Goal: Task Accomplishment & Management: Use online tool/utility

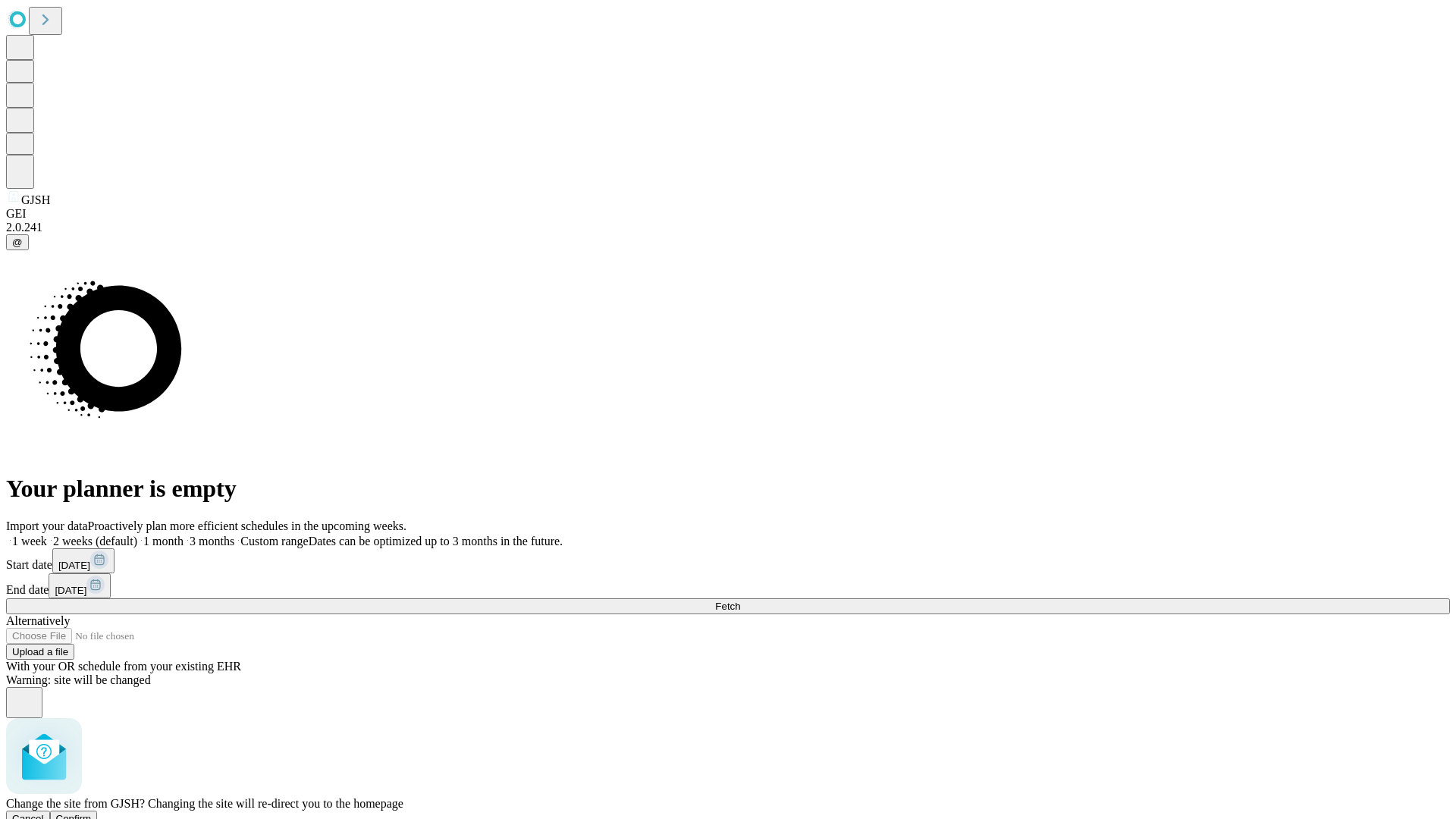
click at [92, 813] on span "Confirm" at bounding box center [73, 819] width 36 height 12
click at [47, 534] on label "1 week" at bounding box center [26, 540] width 41 height 12
click at [740, 601] on span "Fetch" at bounding box center [727, 607] width 25 height 12
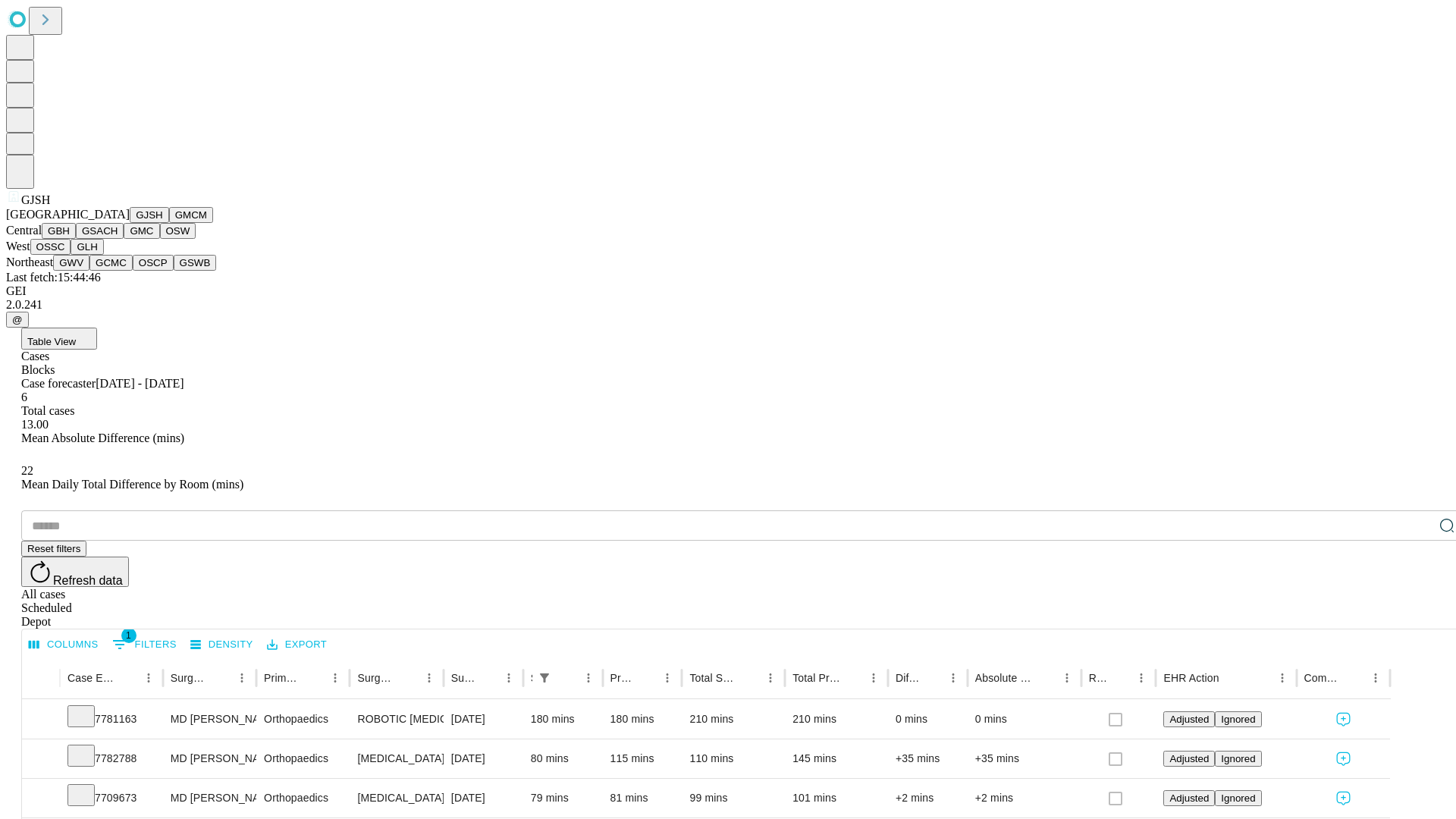
click at [169, 223] on button "GMCM" at bounding box center [191, 215] width 44 height 16
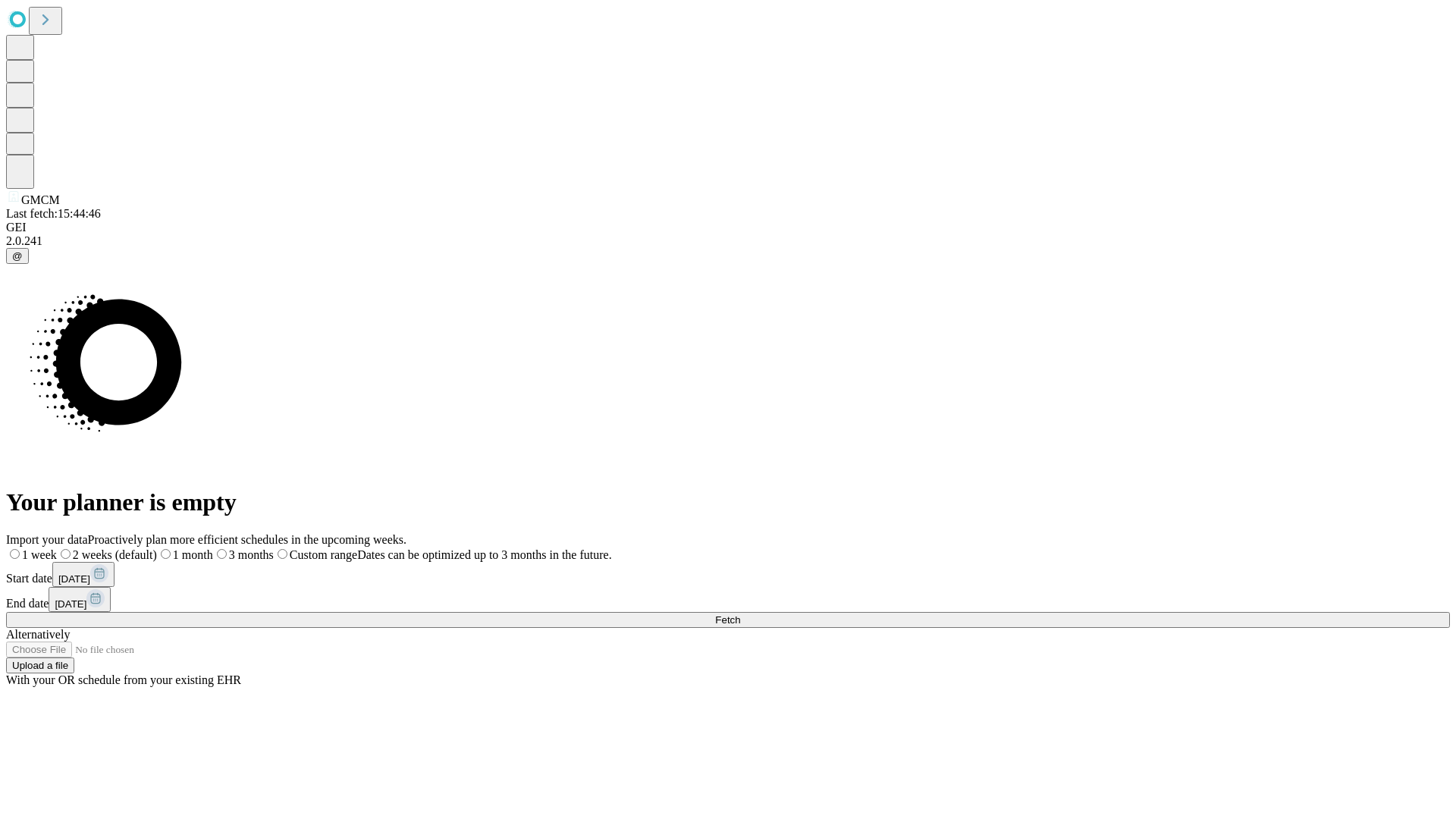
click at [57, 548] on label "1 week" at bounding box center [31, 554] width 51 height 12
click at [740, 614] on span "Fetch" at bounding box center [727, 620] width 25 height 12
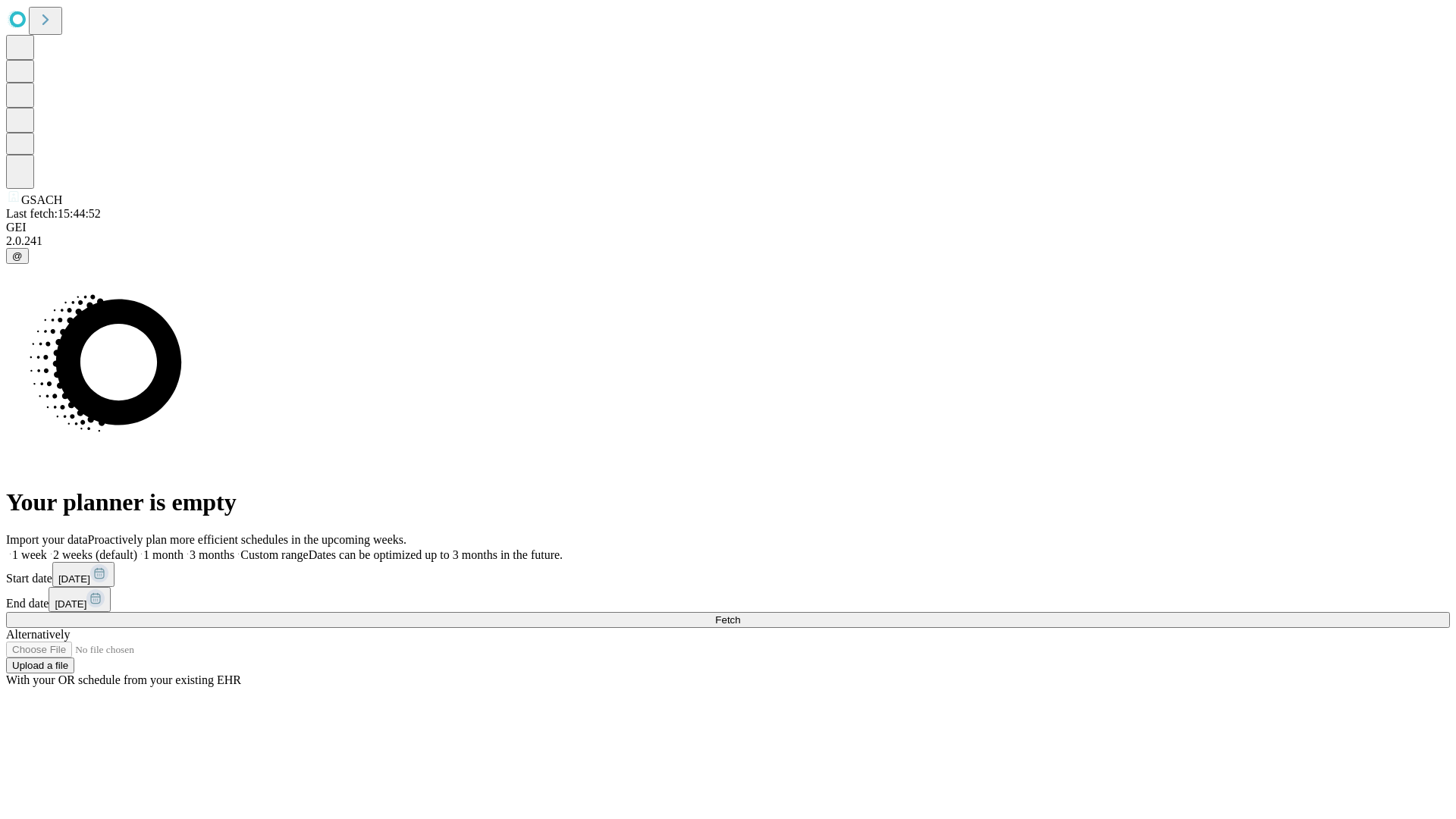
click at [47, 548] on label "1 week" at bounding box center [26, 554] width 41 height 12
click at [740, 614] on span "Fetch" at bounding box center [727, 620] width 25 height 12
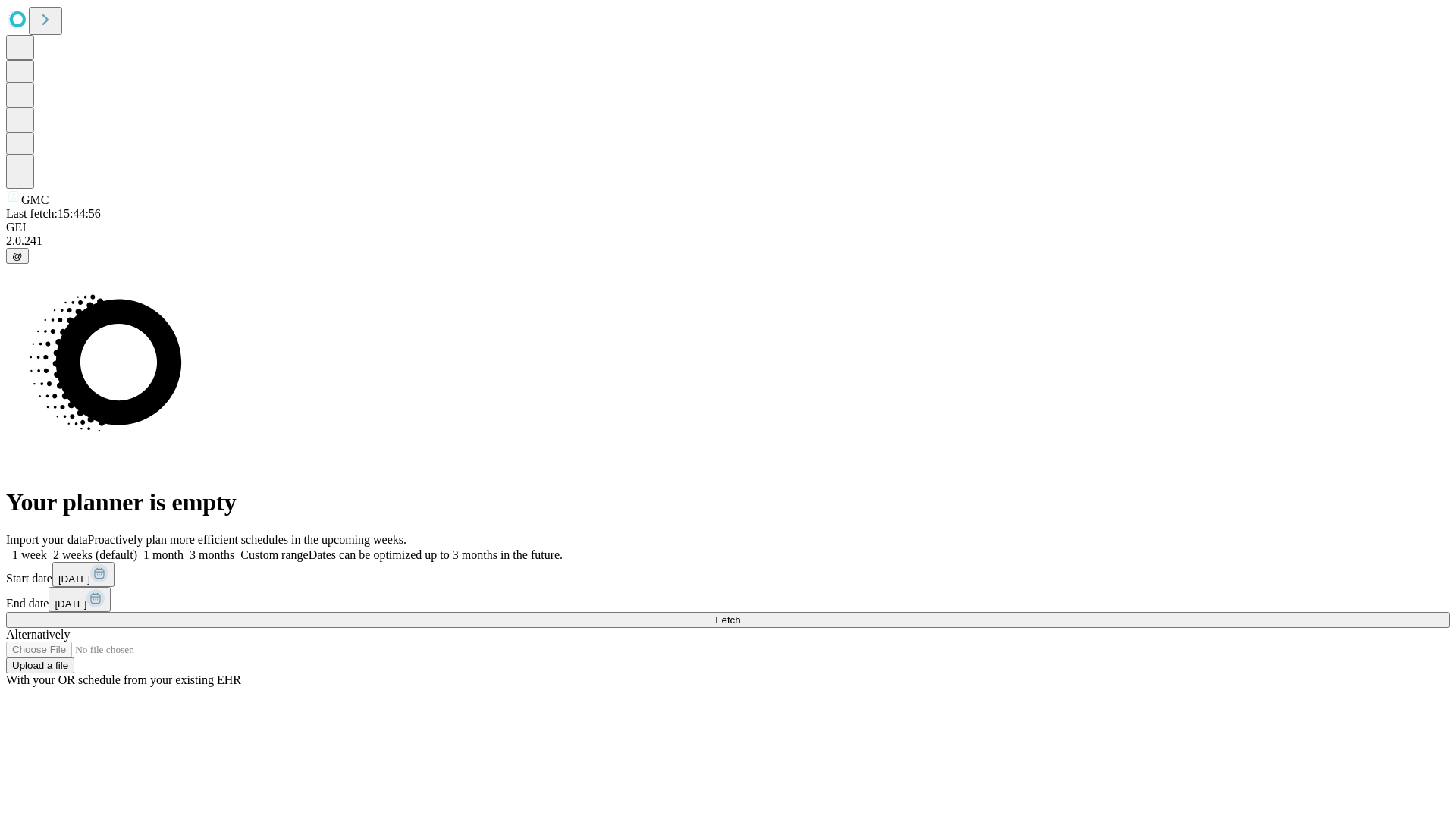
click at [47, 548] on label "1 week" at bounding box center [26, 554] width 41 height 12
click at [740, 614] on span "Fetch" at bounding box center [727, 620] width 25 height 12
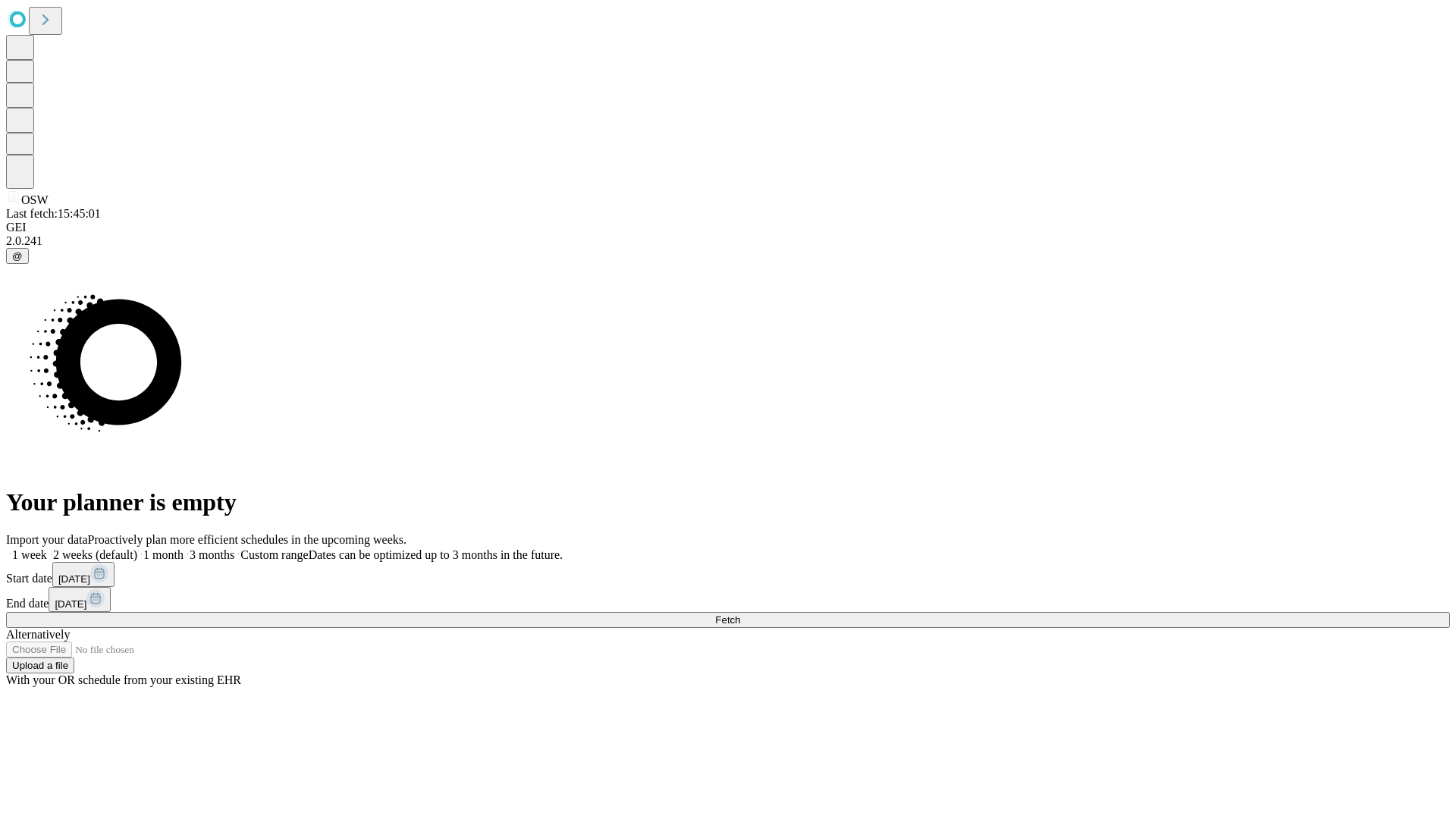
click at [47, 548] on label "1 week" at bounding box center [26, 554] width 41 height 12
click at [740, 614] on span "Fetch" at bounding box center [727, 620] width 25 height 12
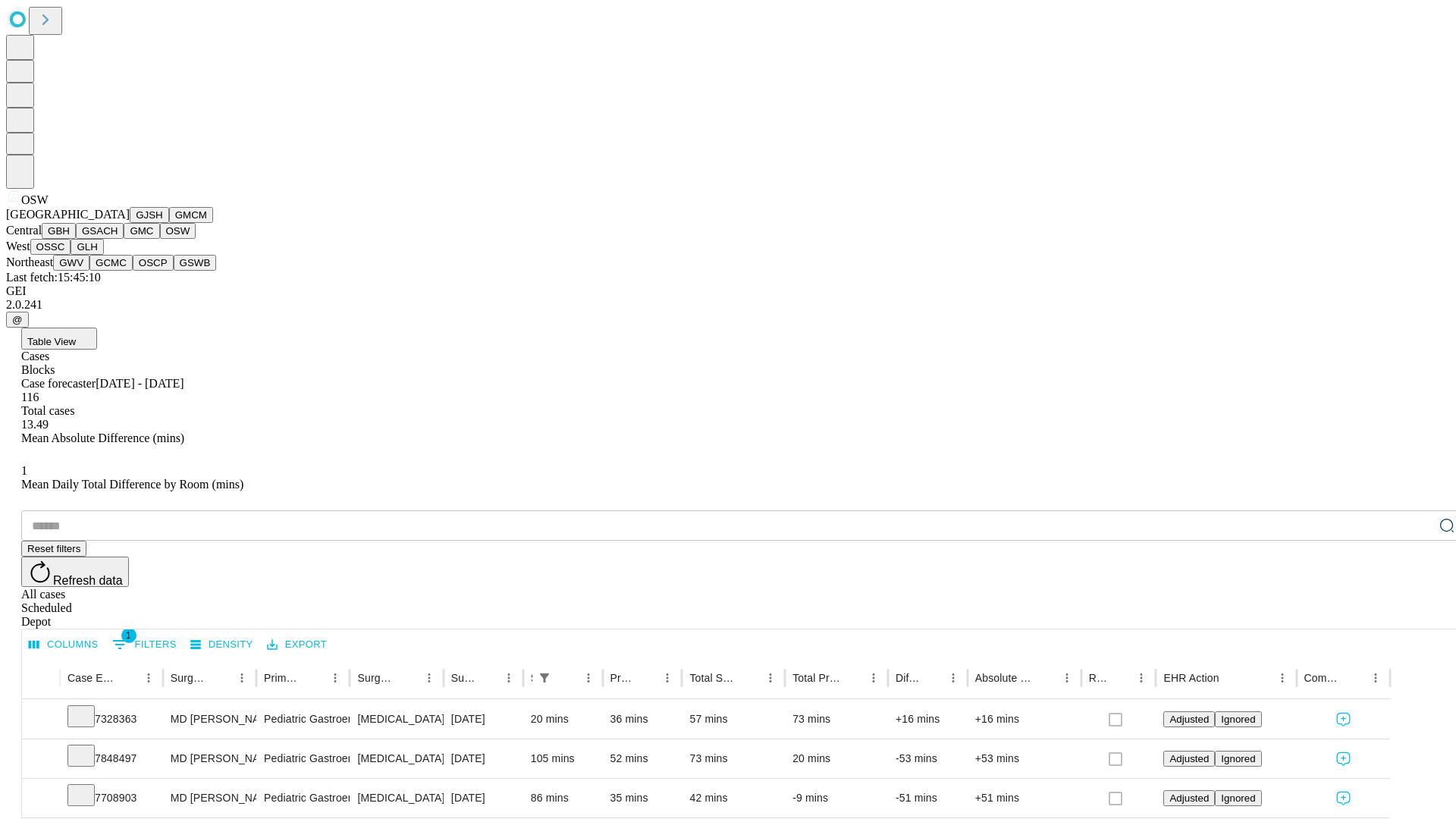
click at [72, 255] on button "OSSC" at bounding box center [50, 246] width 41 height 16
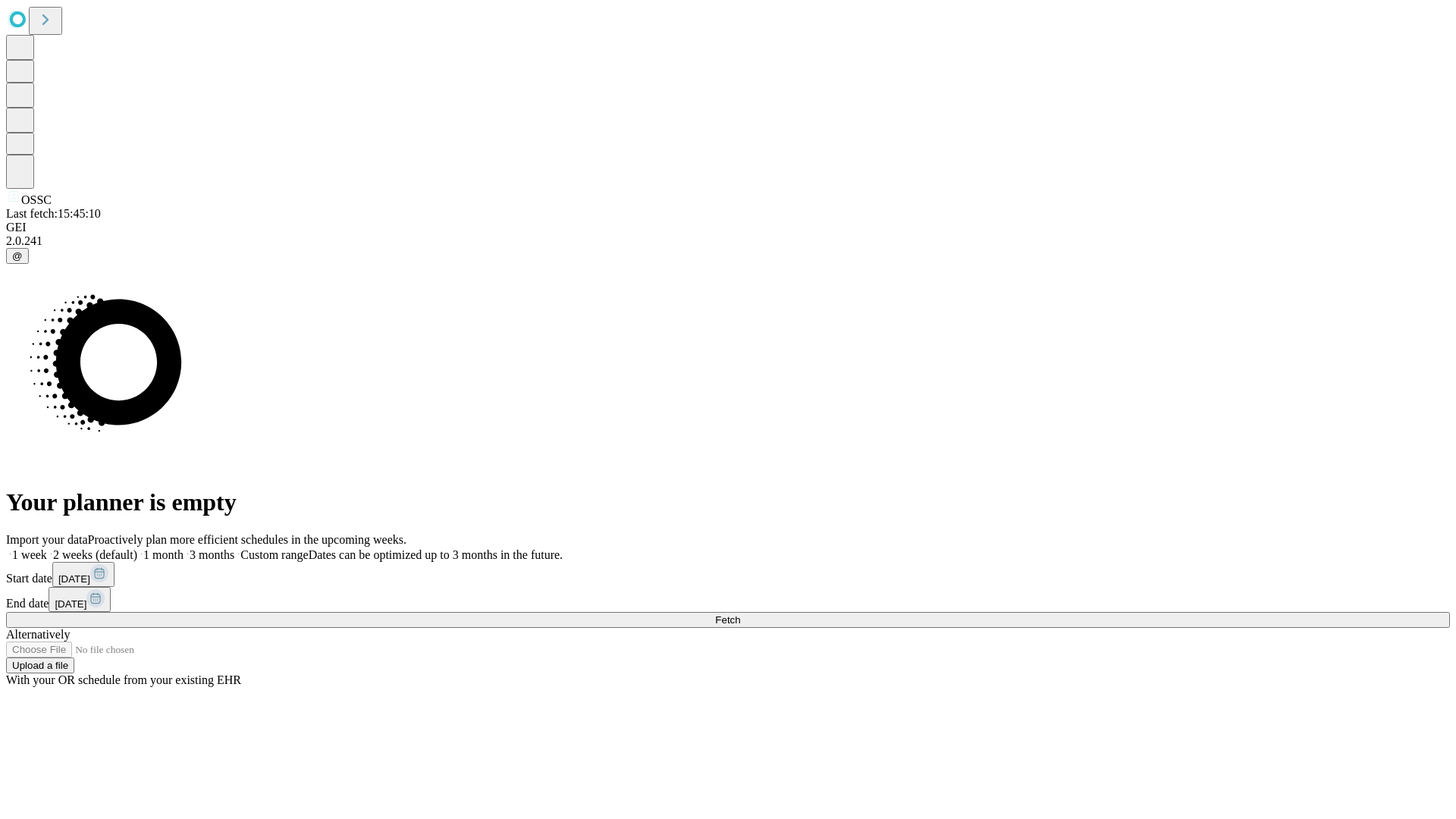
click at [47, 548] on label "1 week" at bounding box center [26, 554] width 41 height 12
click at [740, 614] on span "Fetch" at bounding box center [727, 620] width 25 height 12
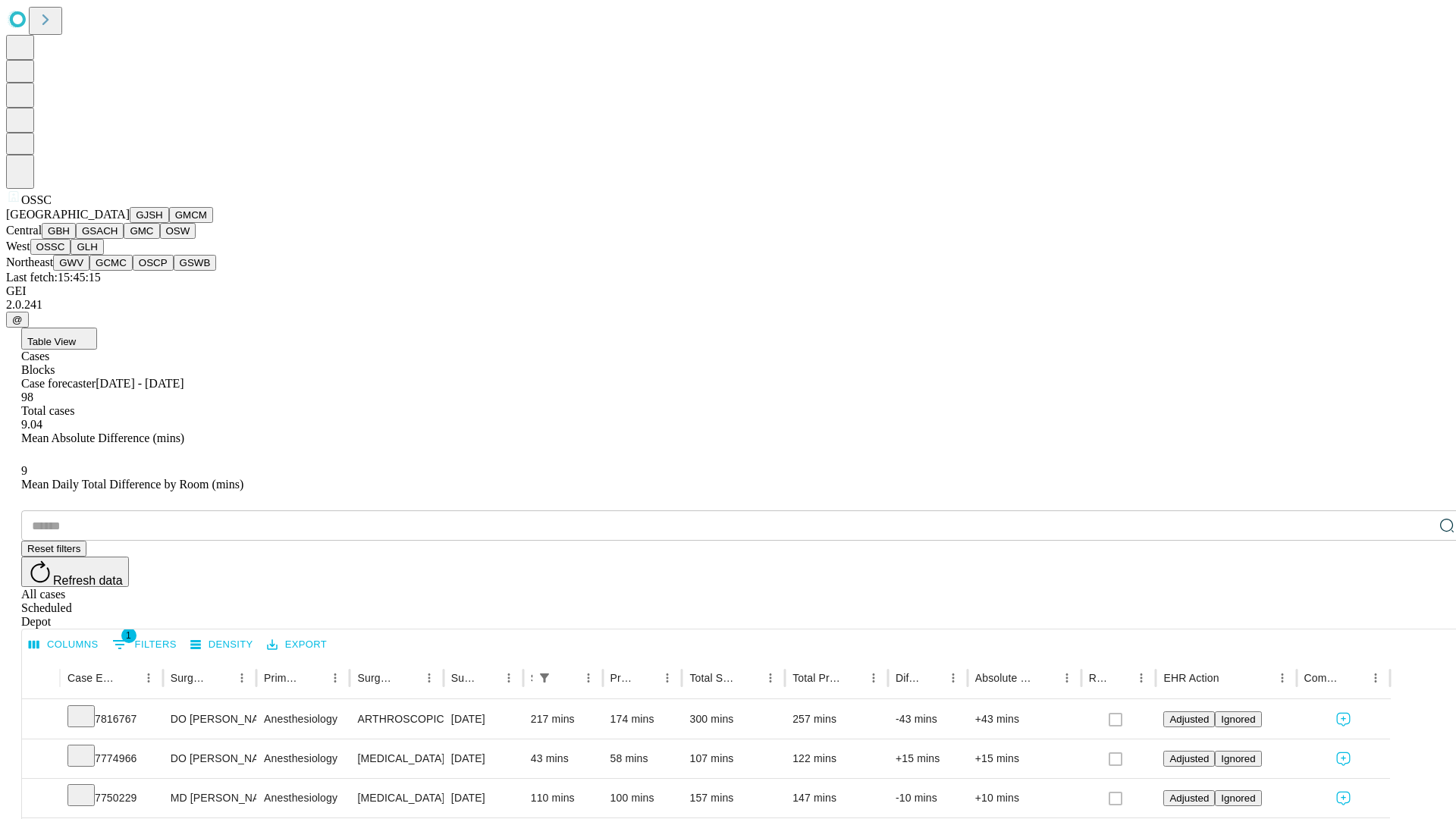
click at [103, 255] on button "GLH" at bounding box center [87, 246] width 32 height 16
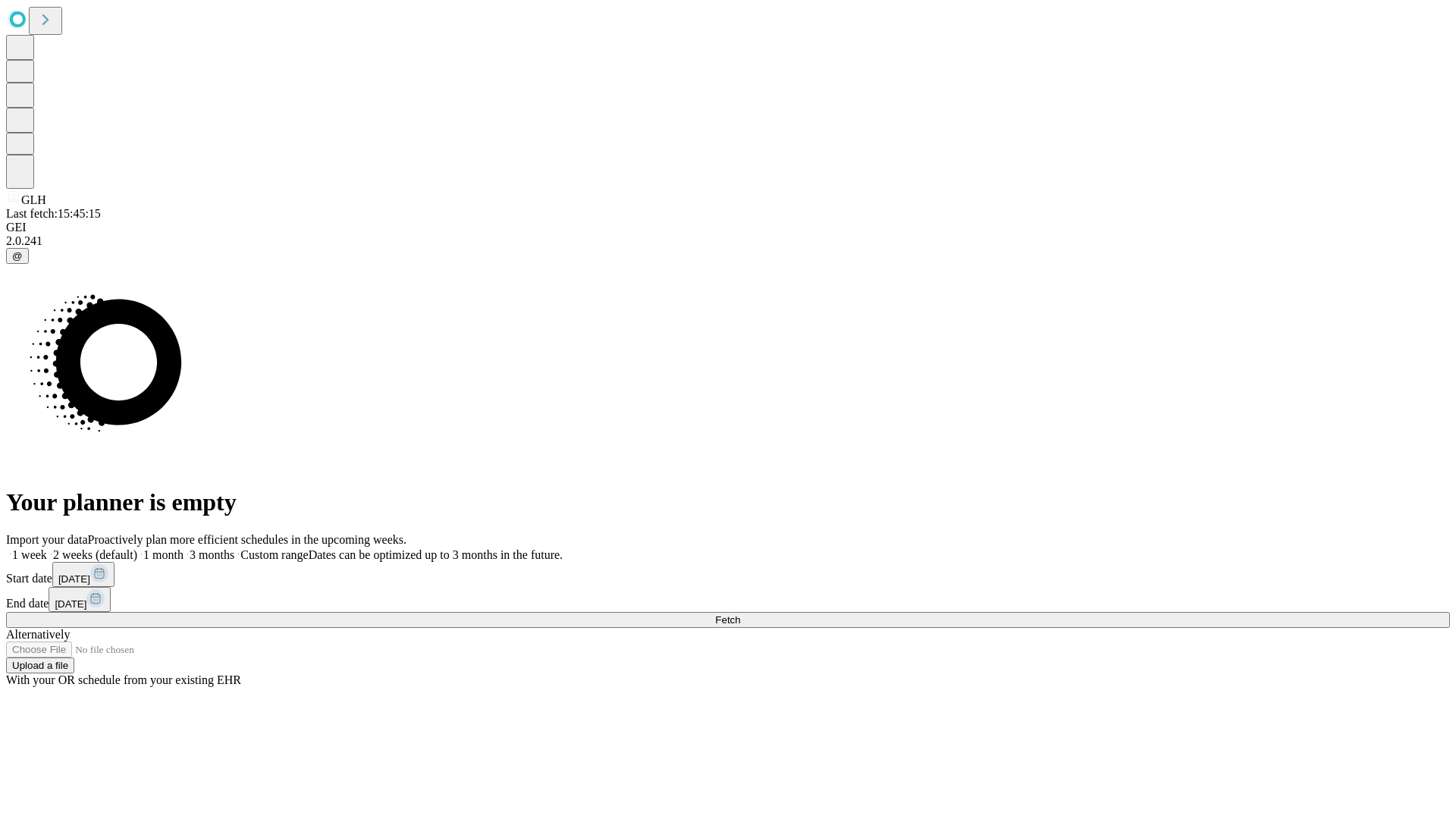
click at [47, 548] on label "1 week" at bounding box center [26, 554] width 41 height 12
click at [740, 614] on span "Fetch" at bounding box center [727, 620] width 25 height 12
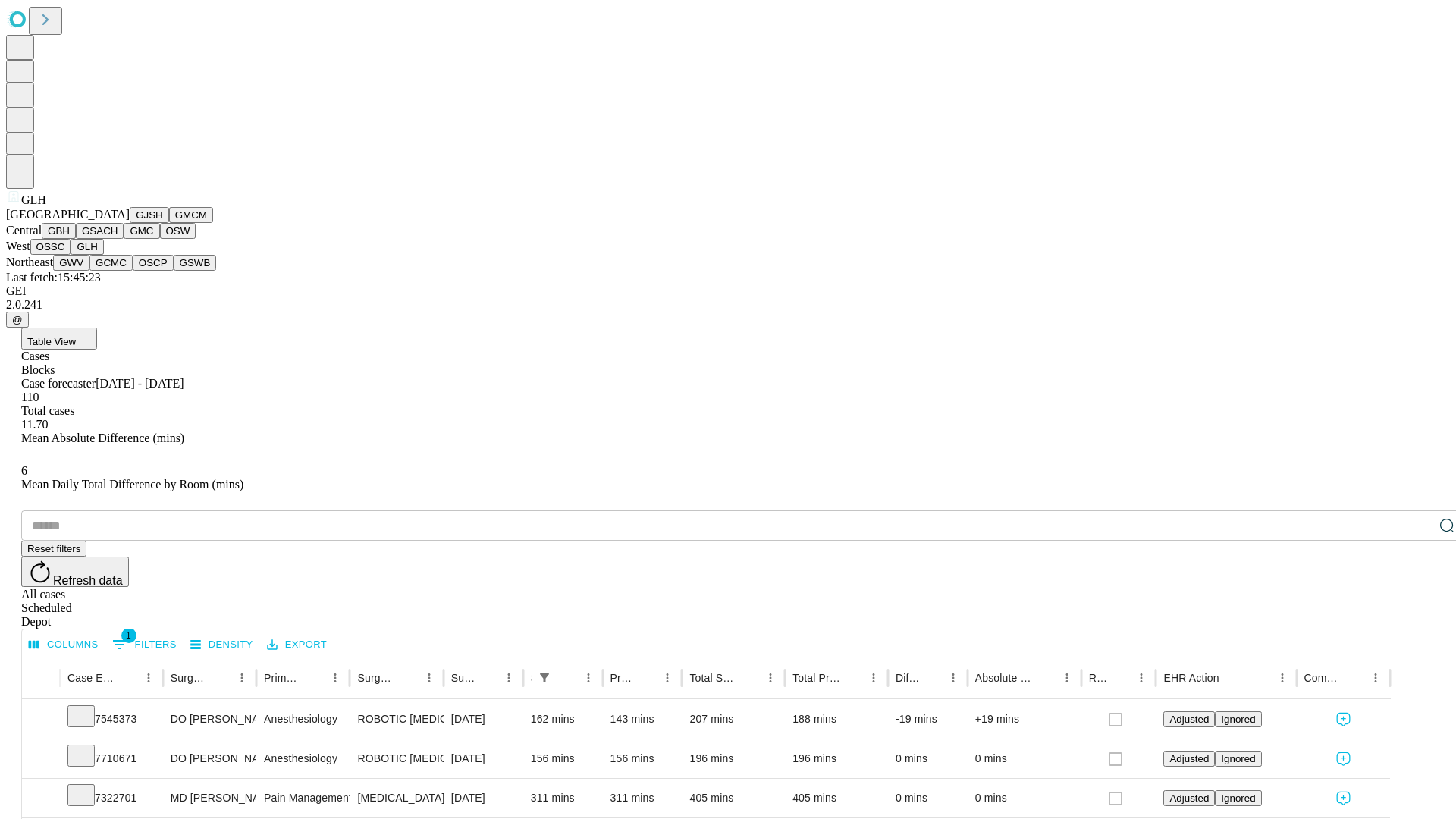
click at [90, 271] on button "GWV" at bounding box center [72, 262] width 37 height 16
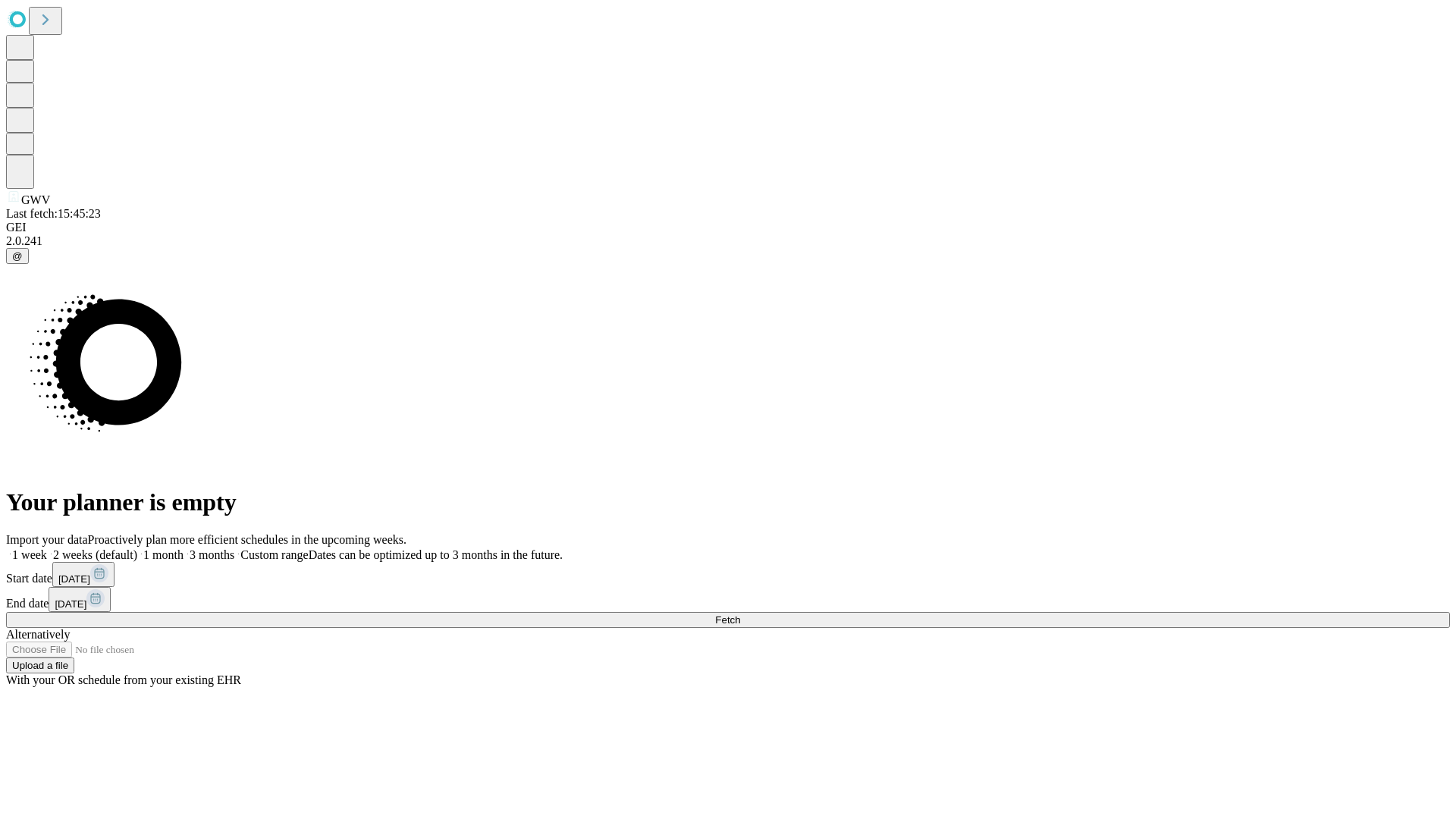
click at [47, 548] on label "1 week" at bounding box center [26, 554] width 41 height 12
click at [740, 614] on span "Fetch" at bounding box center [727, 620] width 25 height 12
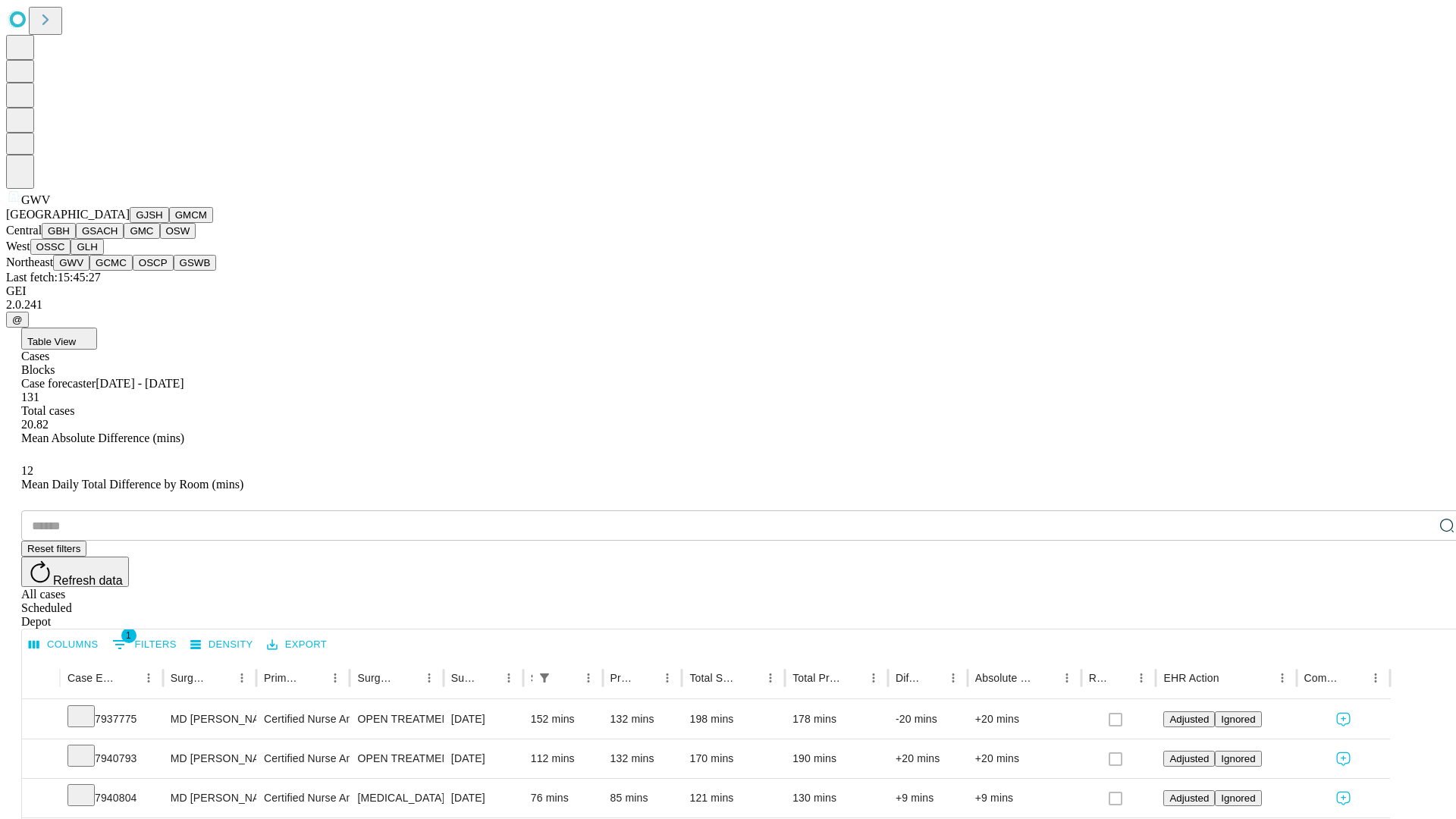
click at [117, 271] on button "GCMC" at bounding box center [111, 262] width 43 height 16
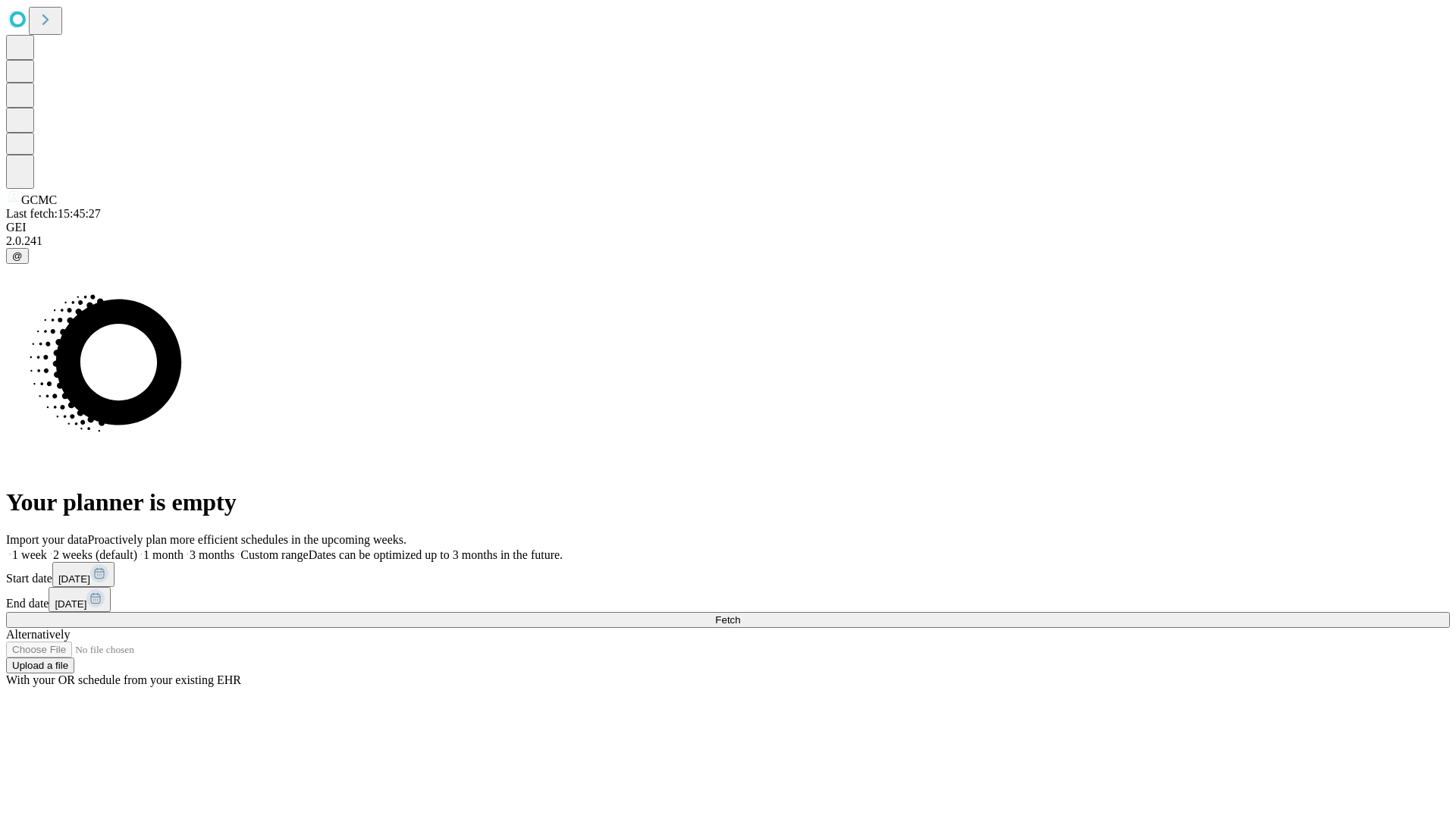
click at [47, 548] on label "1 week" at bounding box center [26, 554] width 41 height 12
click at [740, 614] on span "Fetch" at bounding box center [727, 620] width 25 height 12
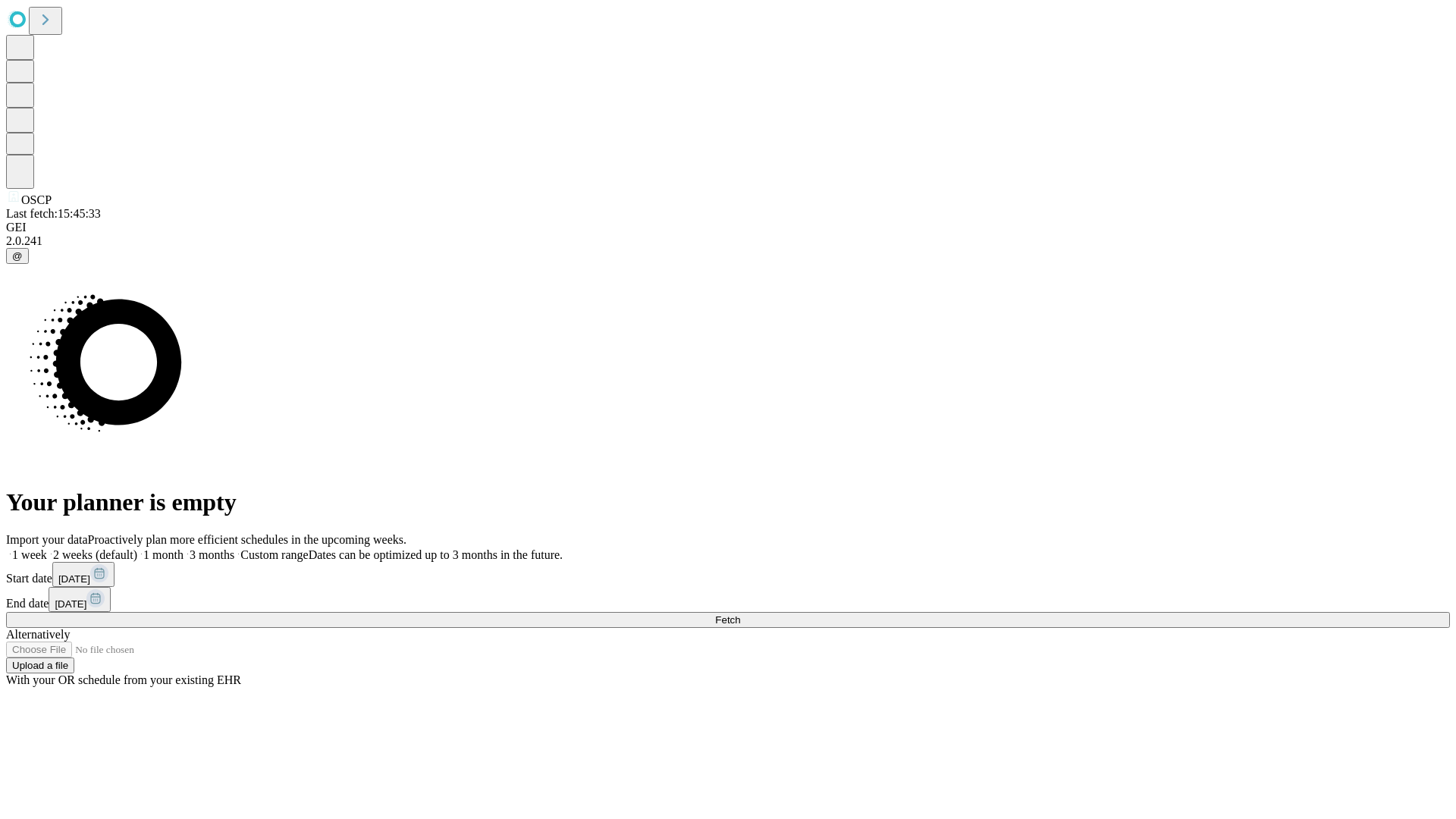
click at [47, 548] on label "1 week" at bounding box center [26, 554] width 41 height 12
click at [740, 614] on span "Fetch" at bounding box center [727, 620] width 25 height 12
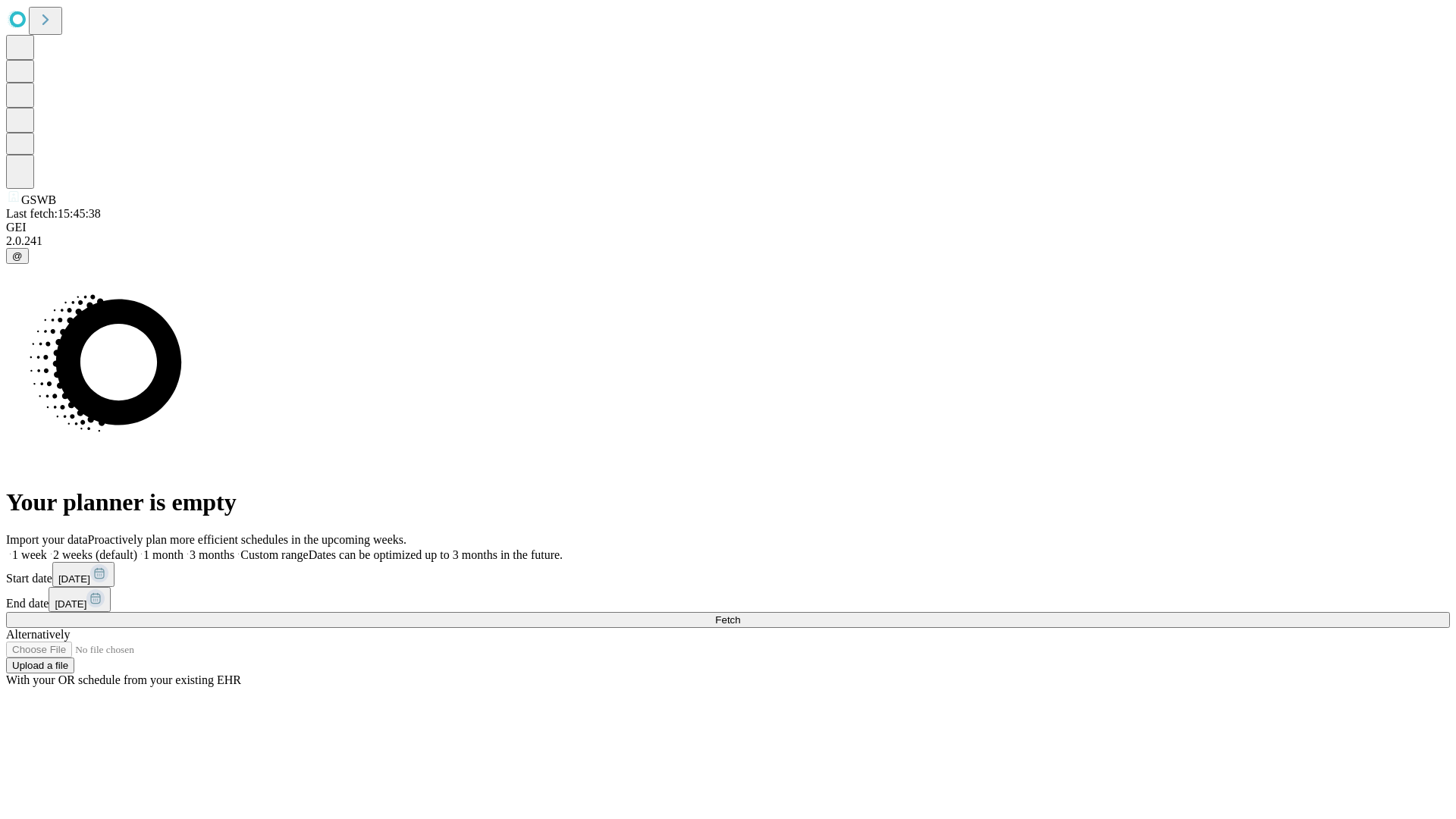
click at [47, 548] on label "1 week" at bounding box center [26, 554] width 41 height 12
click at [740, 614] on span "Fetch" at bounding box center [727, 620] width 25 height 12
